Goal: Task Accomplishment & Management: Complete application form

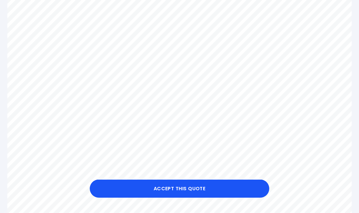
scroll to position [274, 0]
click at [201, 198] on button "Accept this Quote" at bounding box center [179, 189] width 179 height 18
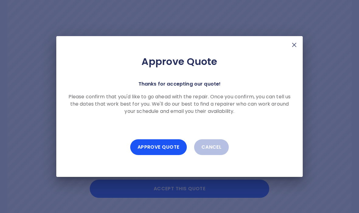
click at [161, 155] on button "Approve Quote" at bounding box center [158, 148] width 57 height 16
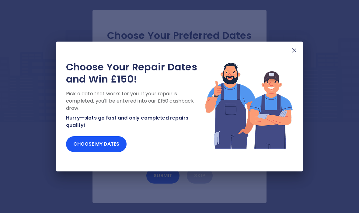
click at [97, 152] on button "Choose my dates" at bounding box center [96, 144] width 60 height 16
click at [111, 152] on button "Choose my dates" at bounding box center [96, 144] width 60 height 16
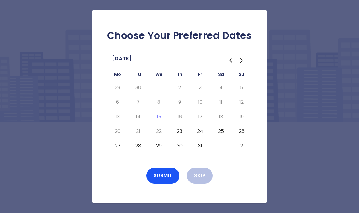
click at [183, 136] on button "23" at bounding box center [179, 132] width 11 height 10
click at [163, 184] on button "Submit" at bounding box center [162, 176] width 33 height 16
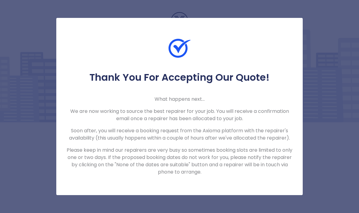
click at [267, 117] on div "Thank You For Accepting Our Quote! What happens next... We are now working to s…" at bounding box center [179, 123] width 246 height 105
click at [257, 122] on p "We are now working to source the best repairer for your job. You will receive a…" at bounding box center [179, 115] width 227 height 15
click at [322, 146] on div "Thank You For Accepting Our Quote! What happens next... We are now working to s…" at bounding box center [179, 106] width 359 height 213
click at [332, 151] on div "Thank You For Accepting Our Quote! What happens next... We are now working to s…" at bounding box center [179, 106] width 359 height 213
click at [323, 76] on div "Thank You For Accepting Our Quote! What happens next... We are now working to s…" at bounding box center [179, 106] width 359 height 213
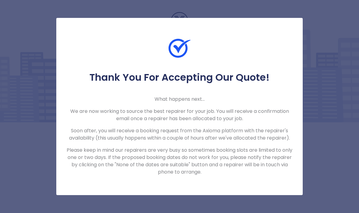
click at [325, 143] on div "Thank You For Accepting Our Quote! What happens next... We are now working to s…" at bounding box center [179, 106] width 359 height 213
click at [324, 156] on div "Thank You For Accepting Our Quote! What happens next... We are now working to s…" at bounding box center [179, 106] width 359 height 213
click at [218, 168] on p "Please keep in mind our repairers are very busy so sometimes booking slots are …" at bounding box center [179, 161] width 227 height 29
click at [224, 164] on p "Please keep in mind our repairers are very busy so sometimes booking slots are …" at bounding box center [179, 161] width 227 height 29
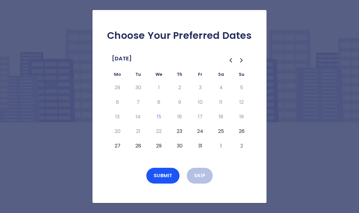
scroll to position [21, 0]
